Goal: Book appointment/travel/reservation

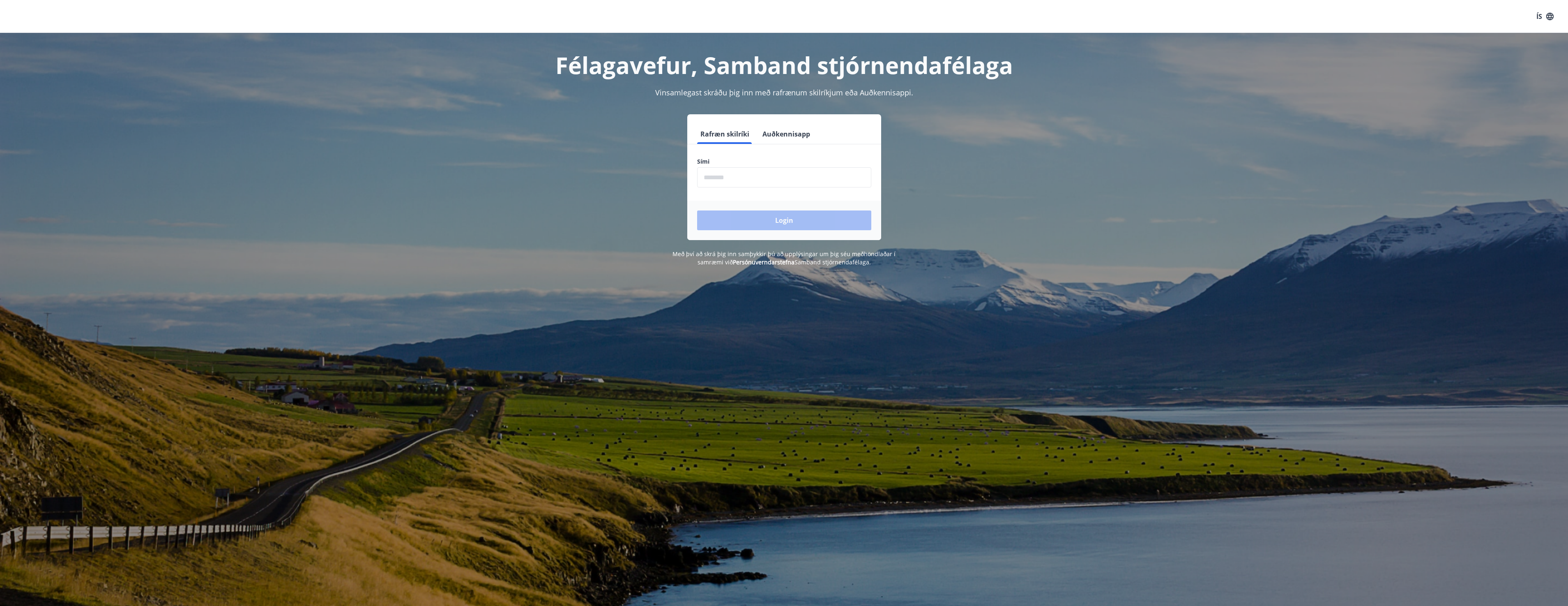
drag, startPoint x: 719, startPoint y: 177, endPoint x: 724, endPoint y: 178, distance: 5.1
click at [720, 177] on input "phone" at bounding box center [784, 177] width 174 height 20
type input "********"
drag, startPoint x: 760, startPoint y: 220, endPoint x: 769, endPoint y: 219, distance: 9.1
click at [764, 220] on button "Login" at bounding box center [784, 220] width 174 height 20
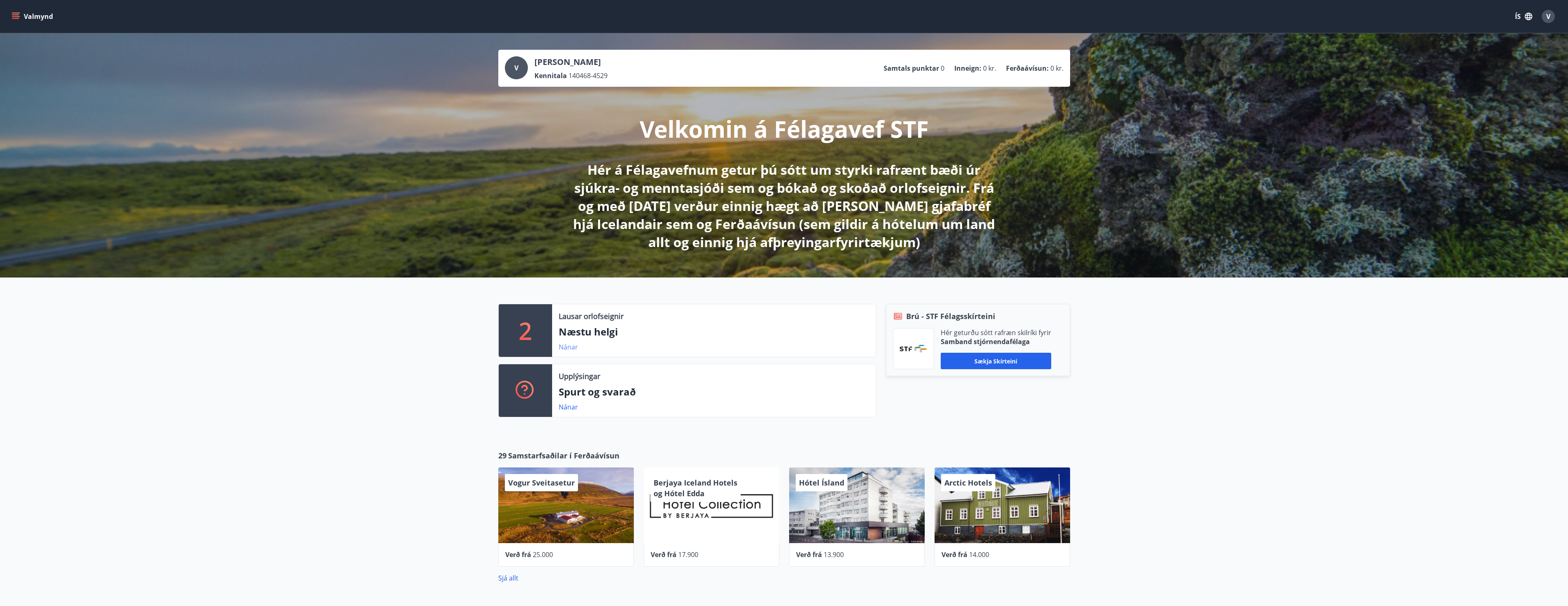
click at [569, 346] on link "Nánar" at bounding box center [568, 347] width 20 height 9
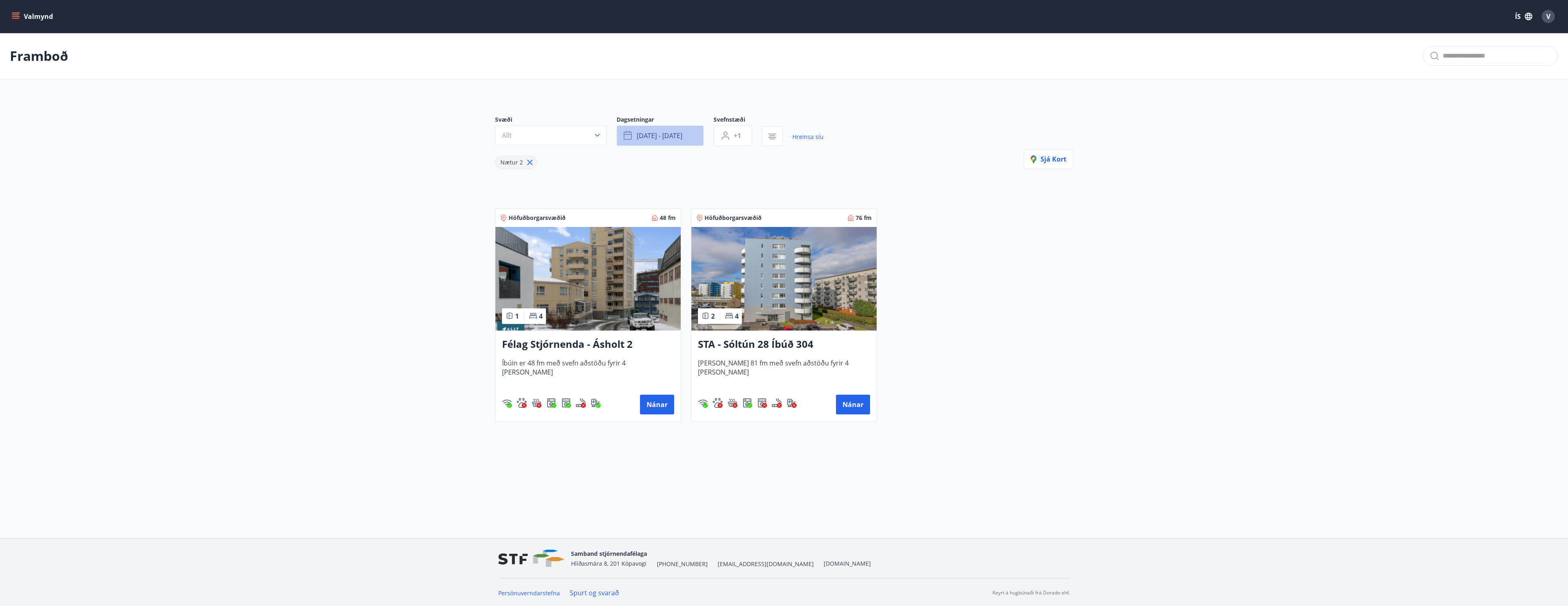
click at [651, 133] on span "ágú 29 - sep 01" at bounding box center [659, 135] width 46 height 9
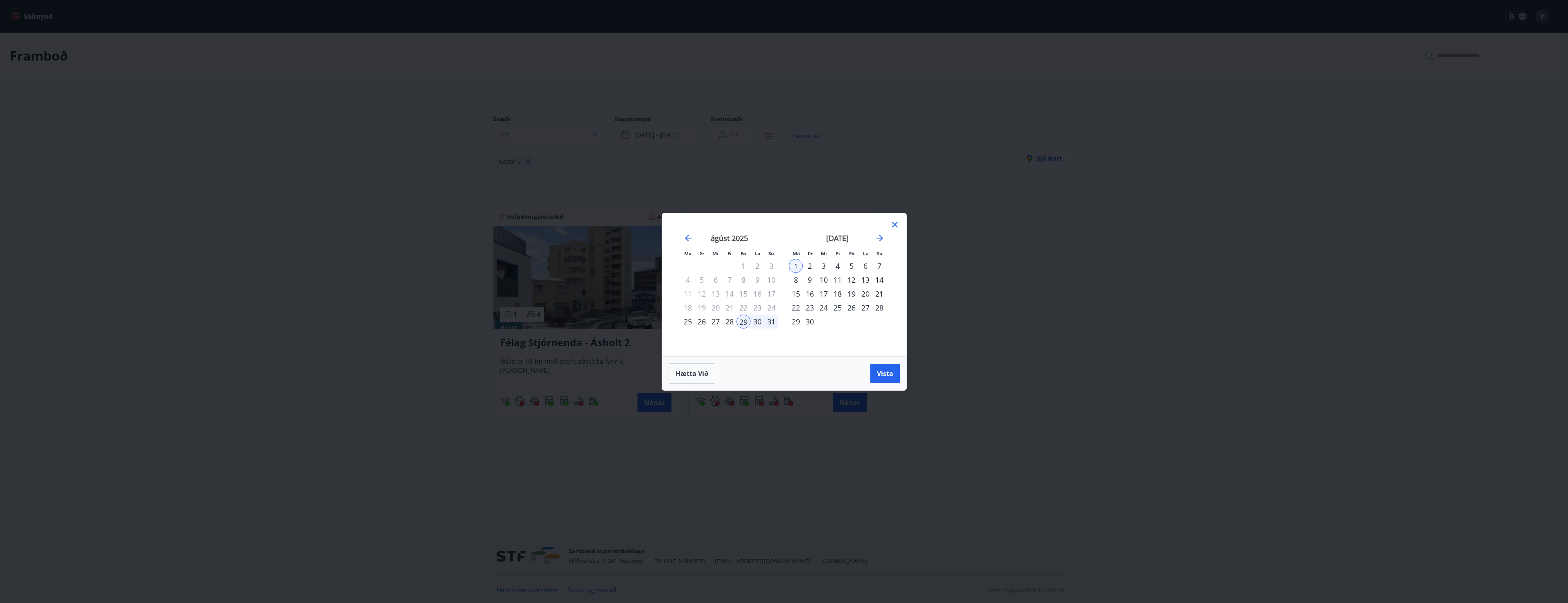
click at [839, 267] on div "4" at bounding box center [838, 266] width 14 height 14
click at [849, 266] on div "5" at bounding box center [851, 266] width 14 height 14
click at [866, 266] on div "6" at bounding box center [865, 266] width 14 height 14
click at [838, 265] on div "4" at bounding box center [838, 266] width 14 height 14
click at [849, 265] on div "5" at bounding box center [851, 266] width 14 height 14
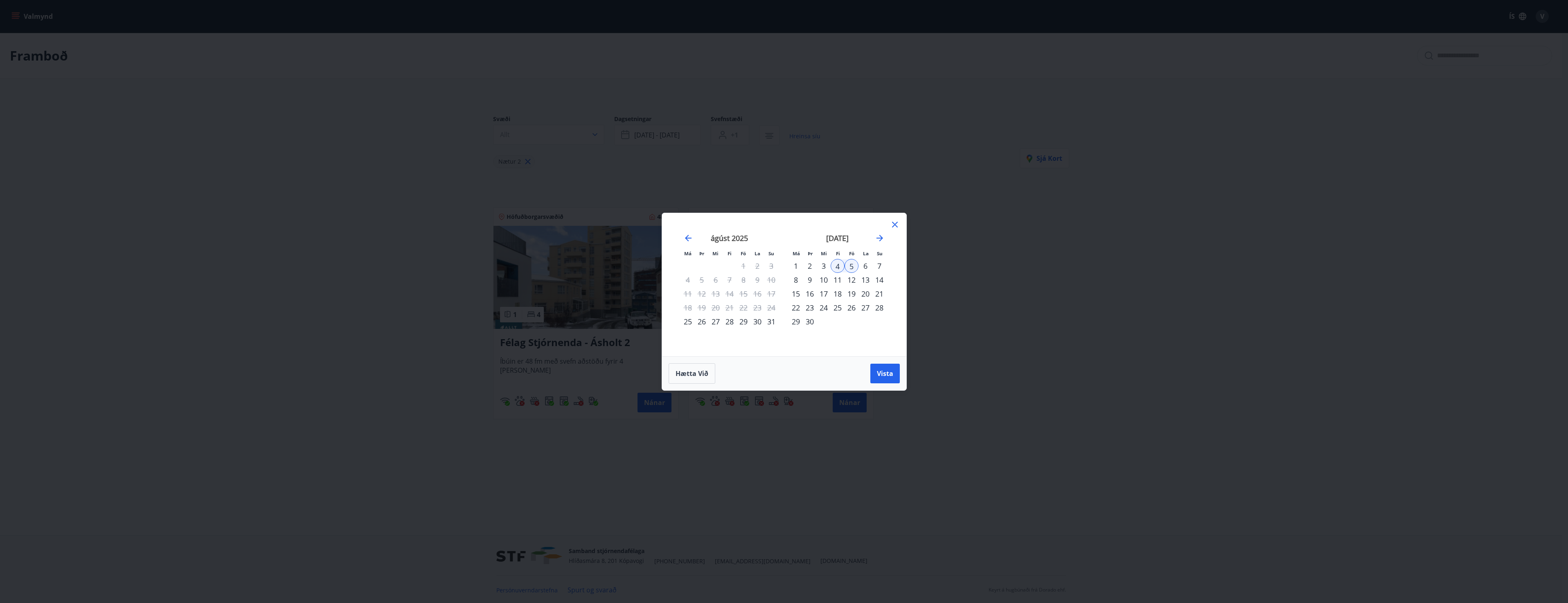
click at [867, 267] on div "6" at bounding box center [865, 266] width 14 height 14
click at [839, 266] on div "4" at bounding box center [838, 266] width 14 height 14
click at [851, 265] on div "5" at bounding box center [851, 266] width 14 height 14
click at [864, 265] on div "6" at bounding box center [865, 266] width 14 height 14
click at [850, 268] on div "5" at bounding box center [851, 266] width 14 height 14
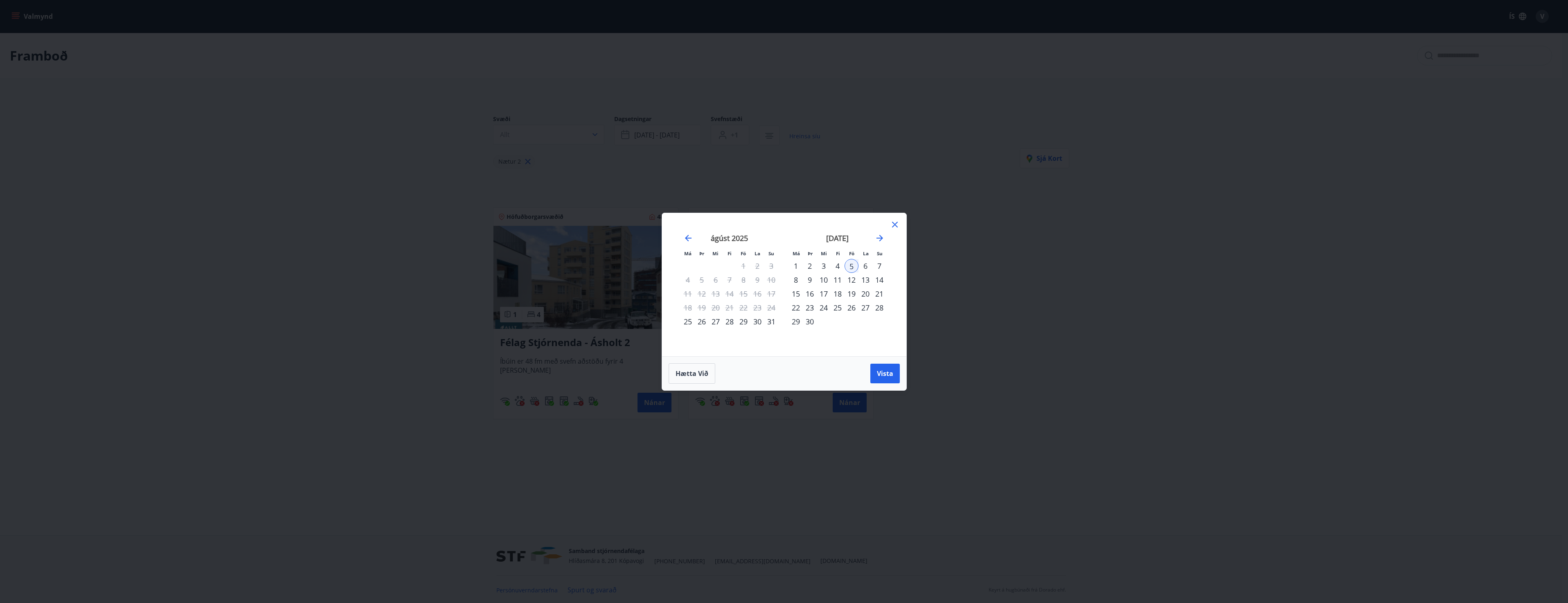
click at [864, 265] on div "6" at bounding box center [865, 266] width 14 height 14
click at [891, 223] on icon at bounding box center [895, 225] width 10 height 10
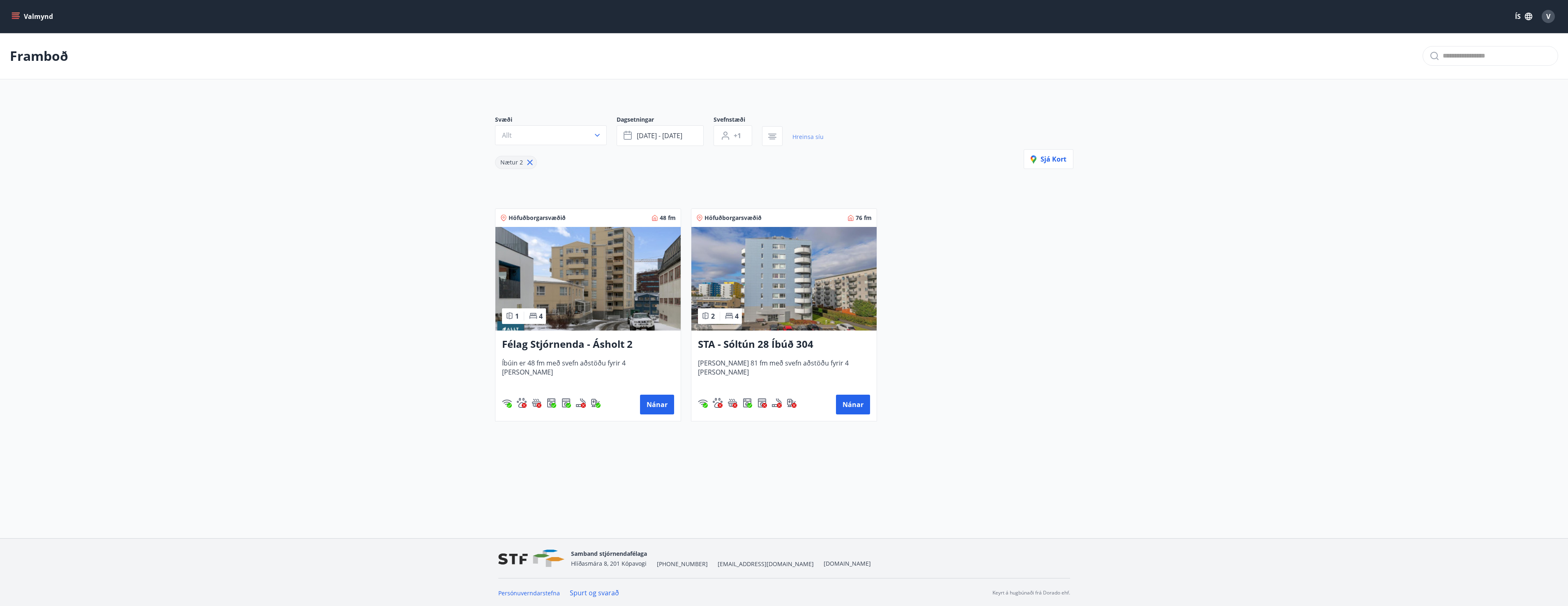
click at [804, 137] on link "Hreinsa síu" at bounding box center [808, 137] width 31 height 18
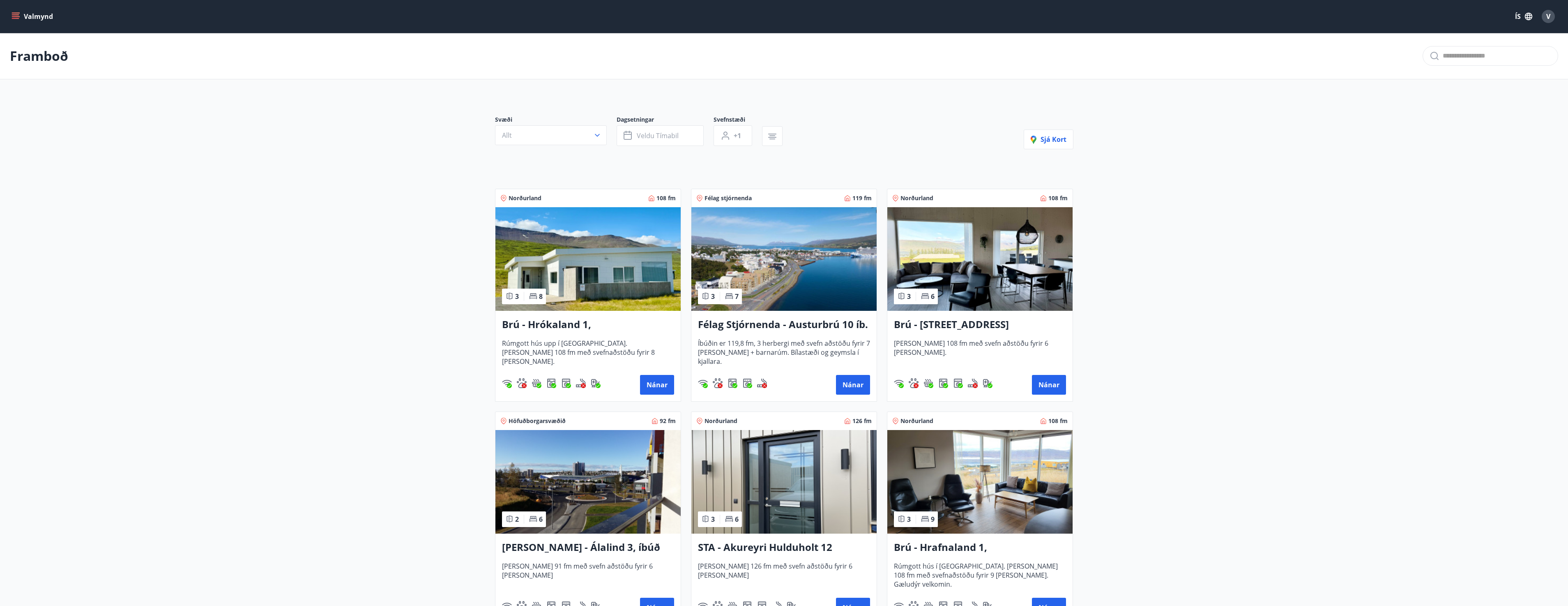
type input "*"
click at [645, 133] on span "Veldu tímabil" at bounding box center [658, 135] width 42 height 9
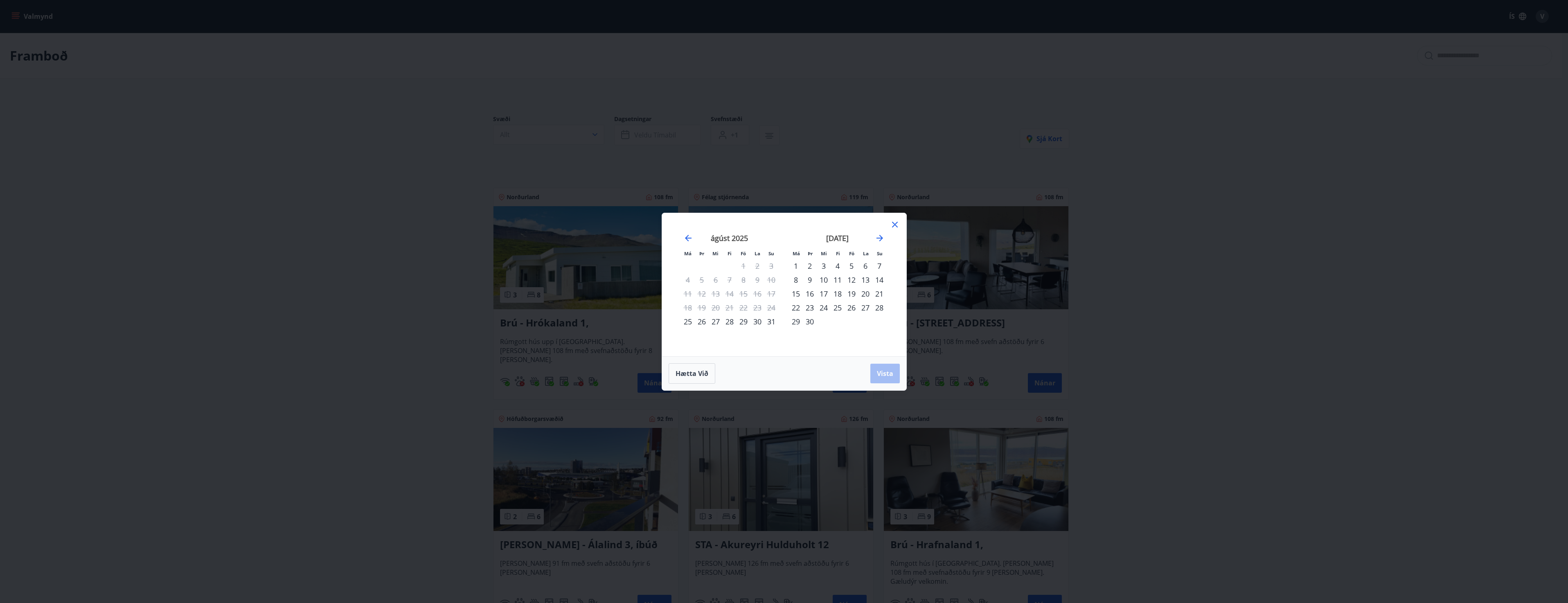
click at [835, 265] on div "4" at bounding box center [838, 266] width 14 height 14
click at [878, 265] on div "7" at bounding box center [879, 266] width 14 height 14
click at [882, 372] on span "Vista" at bounding box center [885, 373] width 16 height 9
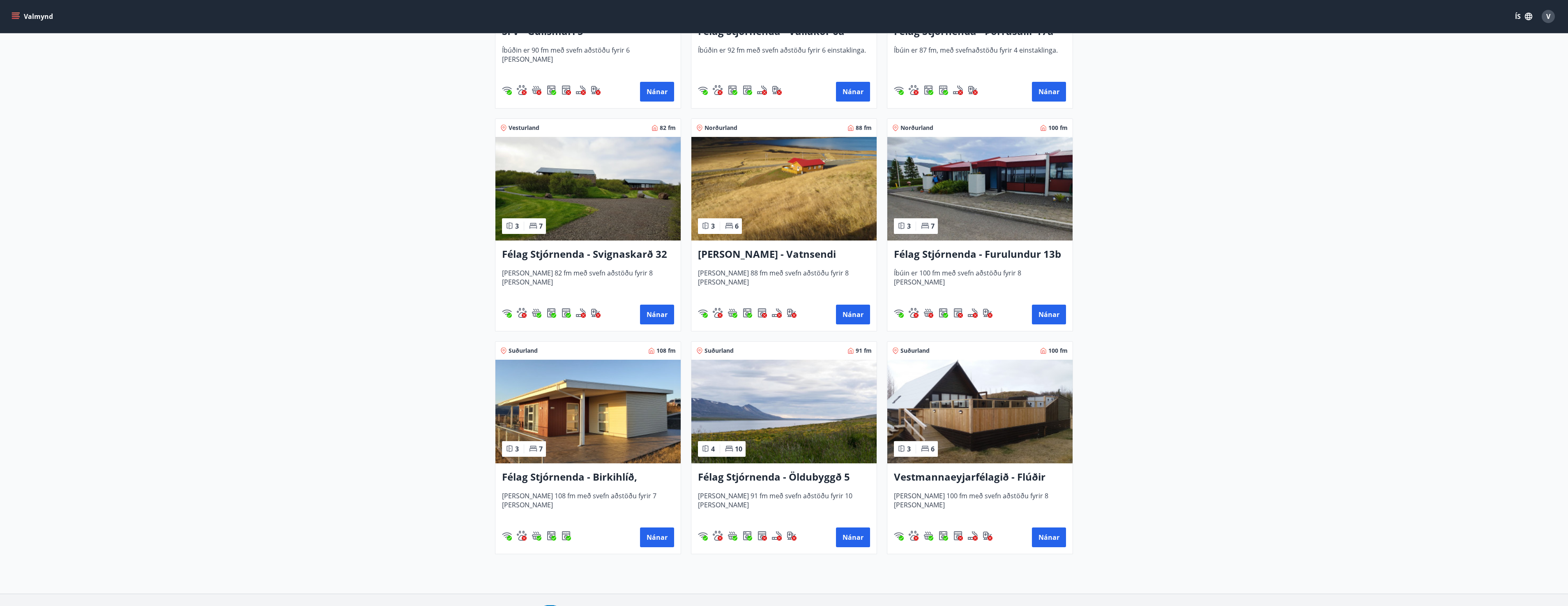
scroll to position [449, 0]
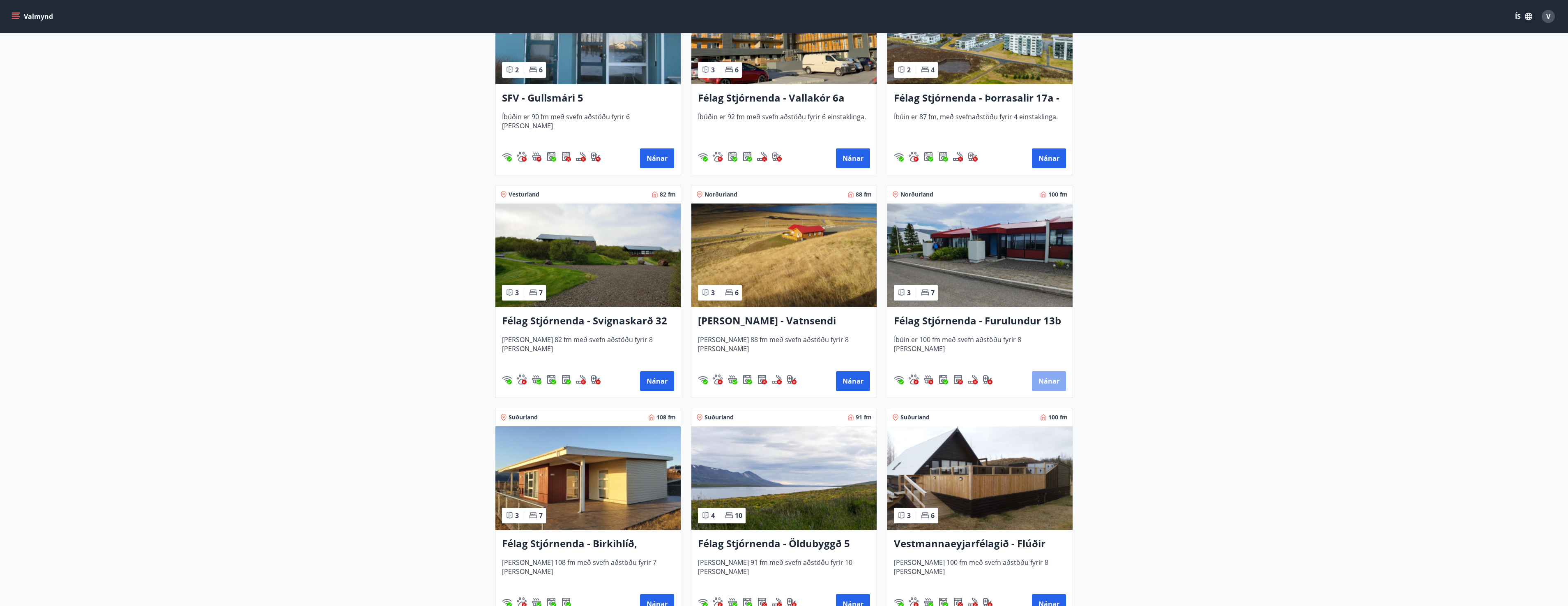
click at [1048, 377] on button "Nánar" at bounding box center [1049, 381] width 34 height 20
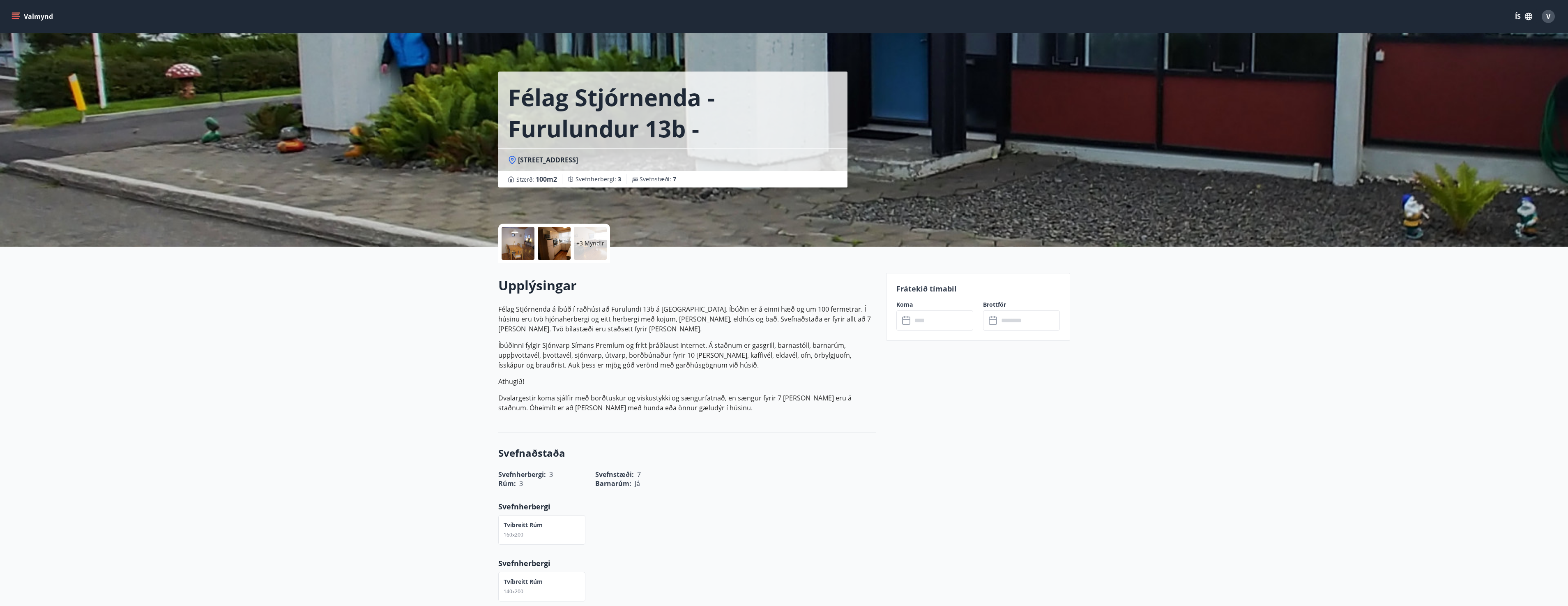
click at [945, 322] on input "text" at bounding box center [942, 320] width 61 height 20
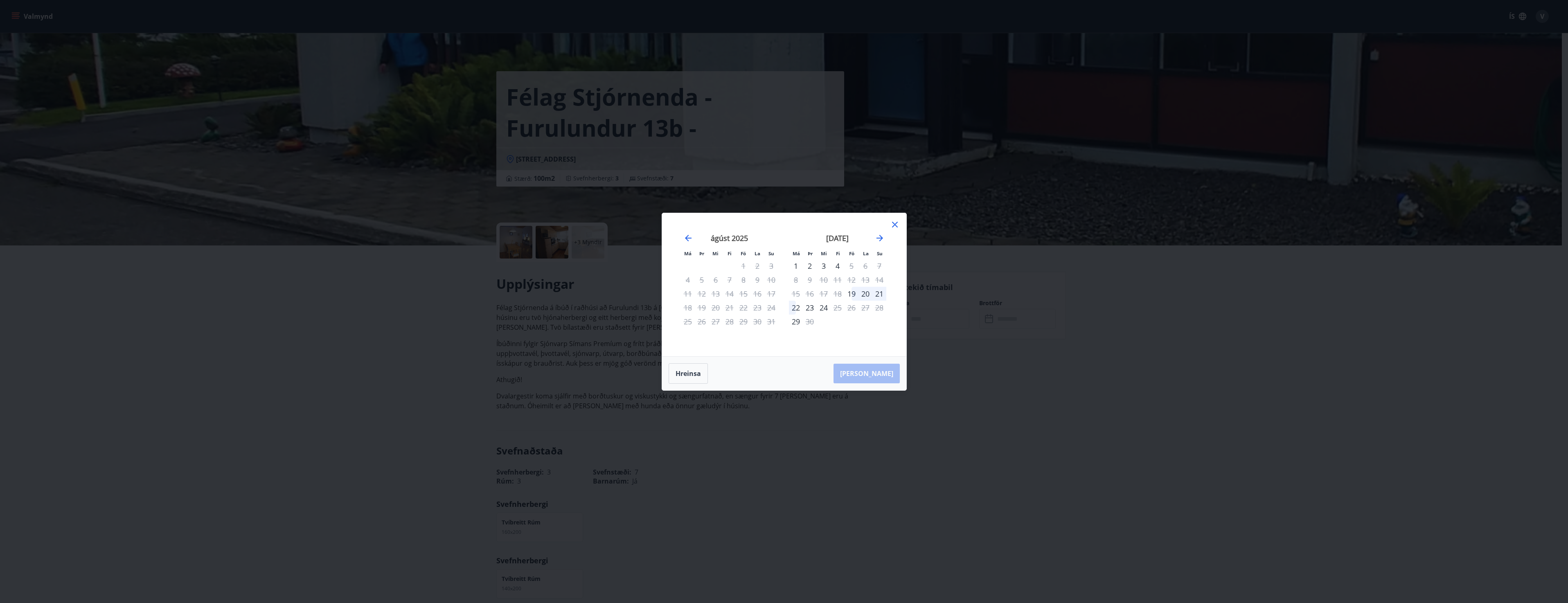
click at [896, 225] on icon at bounding box center [895, 225] width 10 height 10
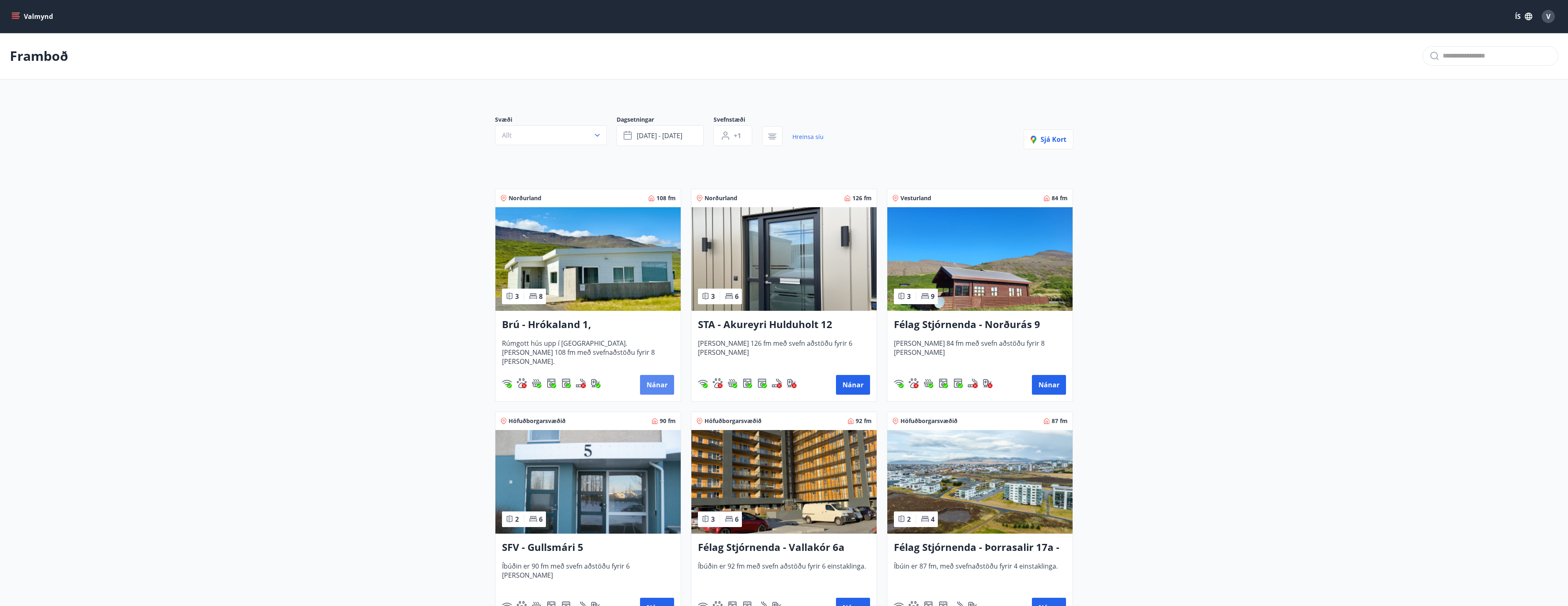
click at [658, 383] on button "Nánar" at bounding box center [657, 385] width 34 height 20
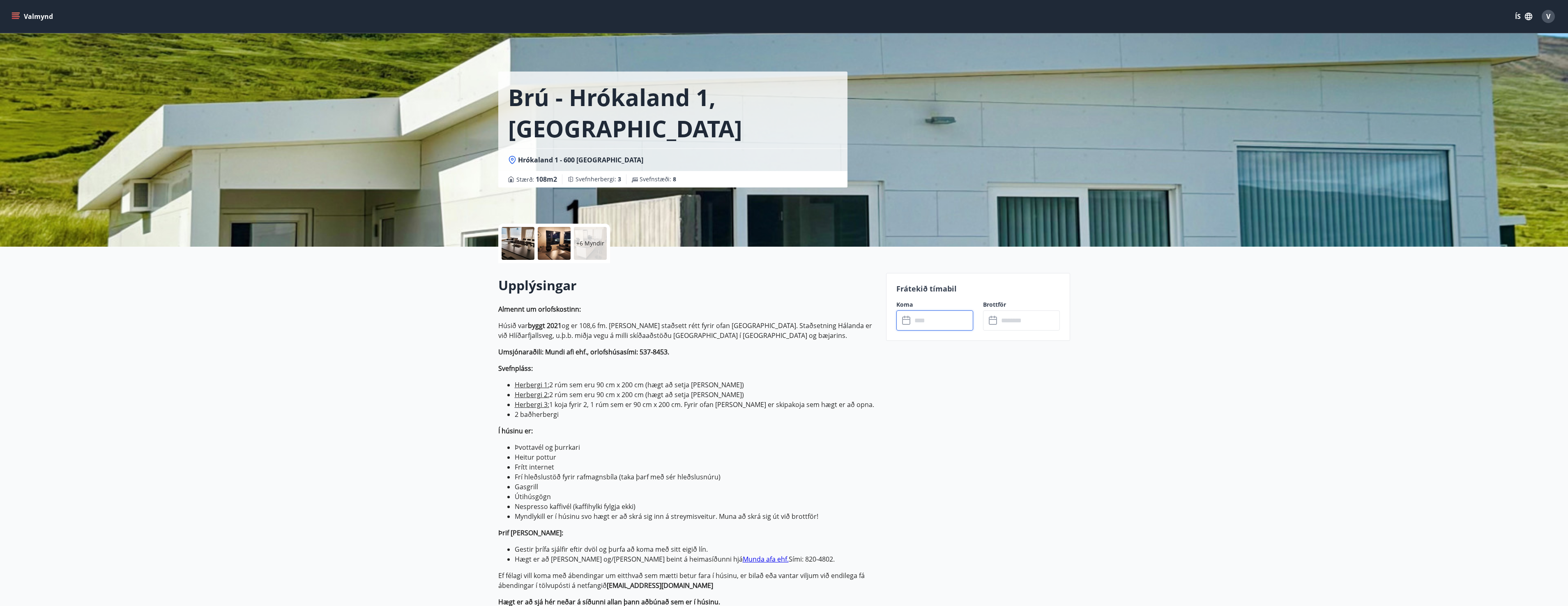
click at [948, 318] on input "text" at bounding box center [942, 320] width 61 height 20
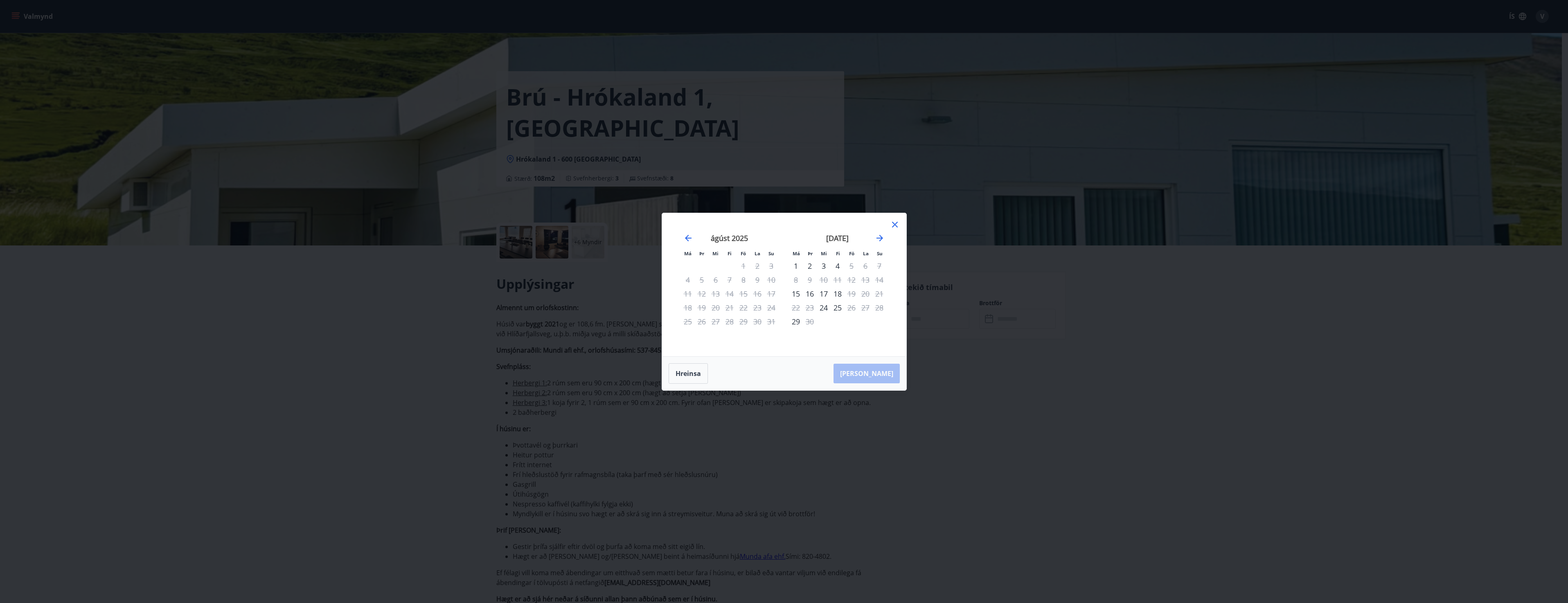
click at [894, 223] on icon at bounding box center [894, 224] width 5 height 5
